Goal: Register for event/course

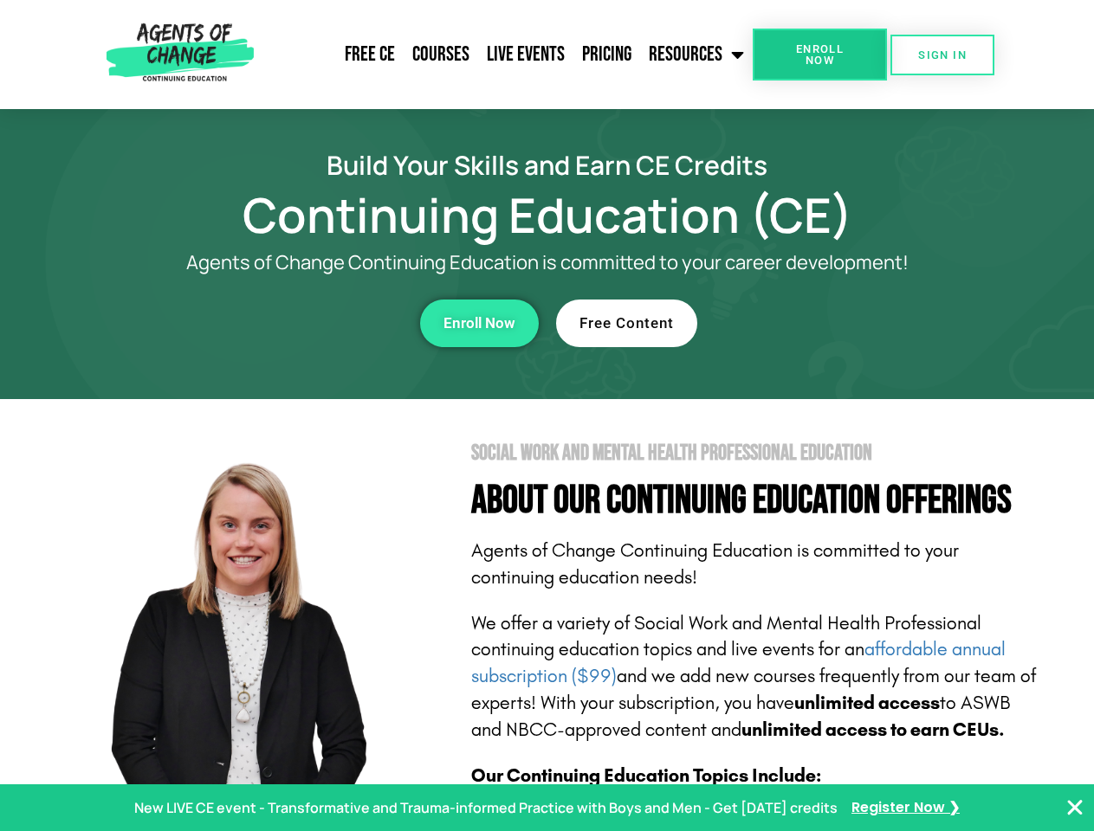
click at [546, 416] on section "Social Work and Mental Health Professional Education About Our Continuing Educa…" at bounding box center [547, 763] width 1094 height 728
click at [697, 55] on link "Resources" at bounding box center [696, 54] width 113 height 43
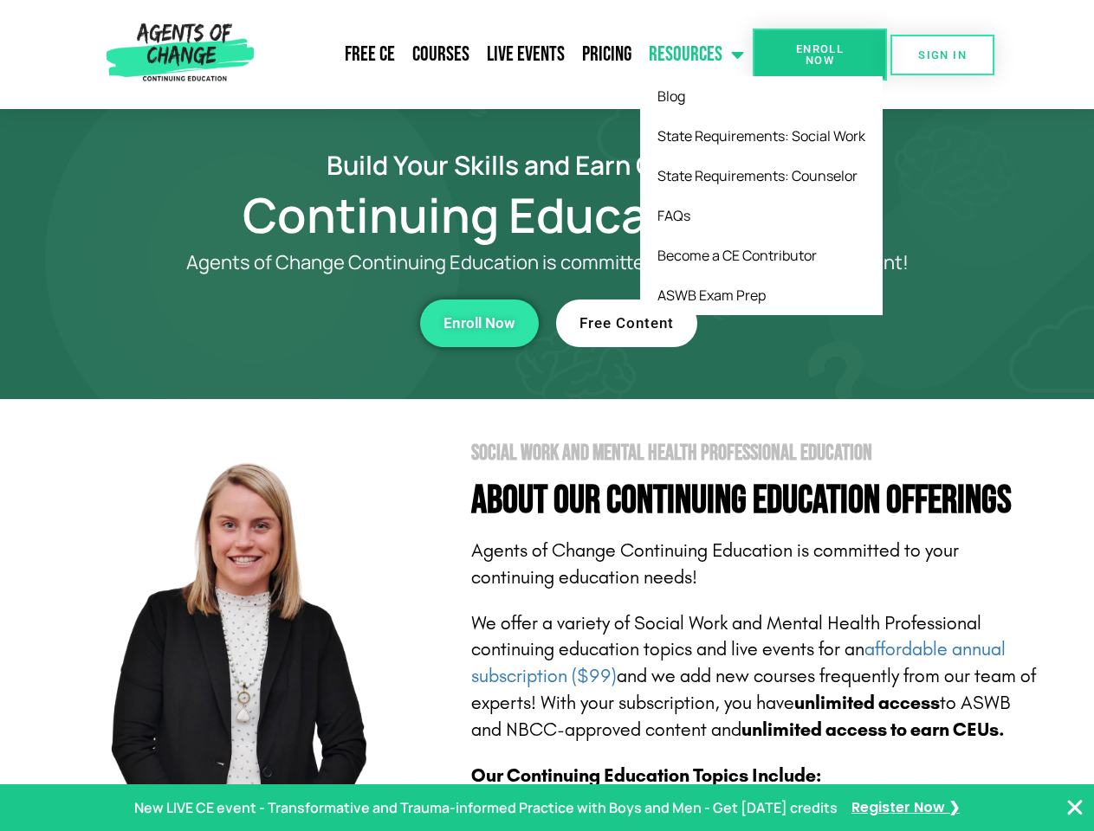
click at [819, 55] on span "Enroll Now" at bounding box center [819, 54] width 79 height 23
click at [942, 55] on span "SIGN IN" at bounding box center [942, 54] width 49 height 11
click at [301, 323] on div "Enroll Now" at bounding box center [300, 324] width 476 height 48
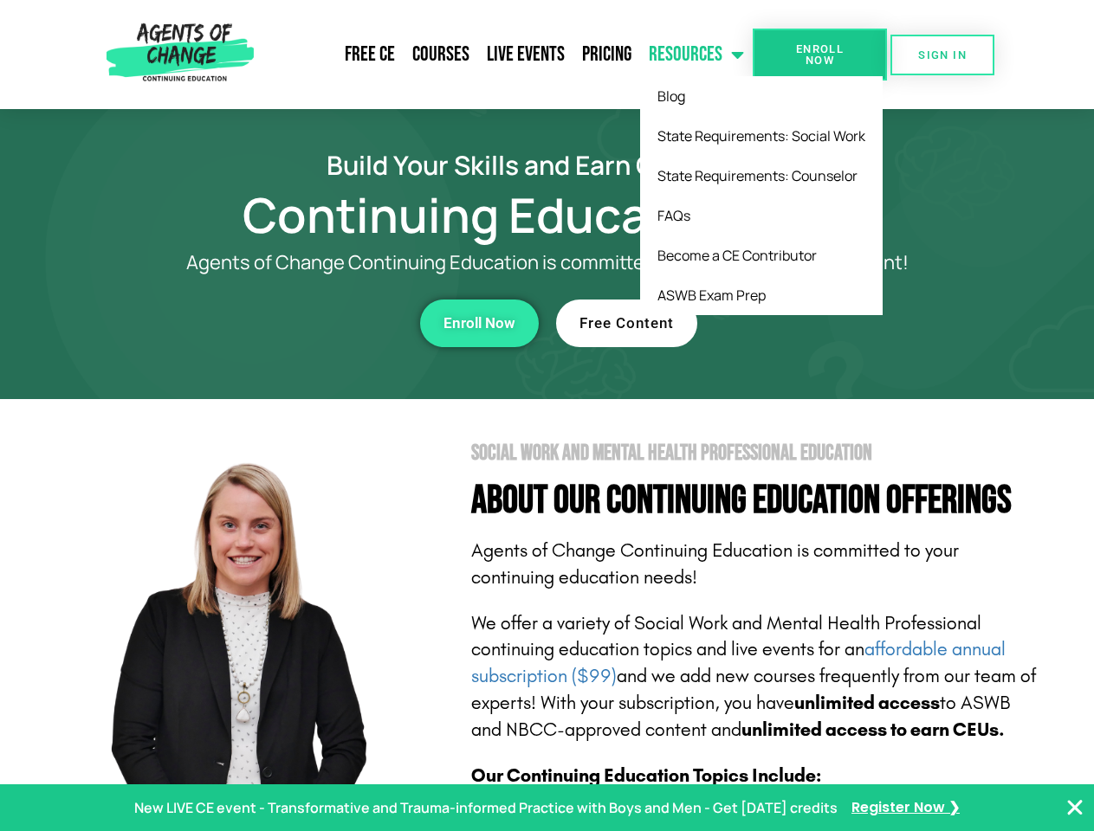
click at [301, 323] on div "Enroll Now" at bounding box center [300, 324] width 476 height 48
click at [479, 323] on span "Enroll Now" at bounding box center [479, 323] width 72 height 15
